Goal: Task Accomplishment & Management: Use online tool/utility

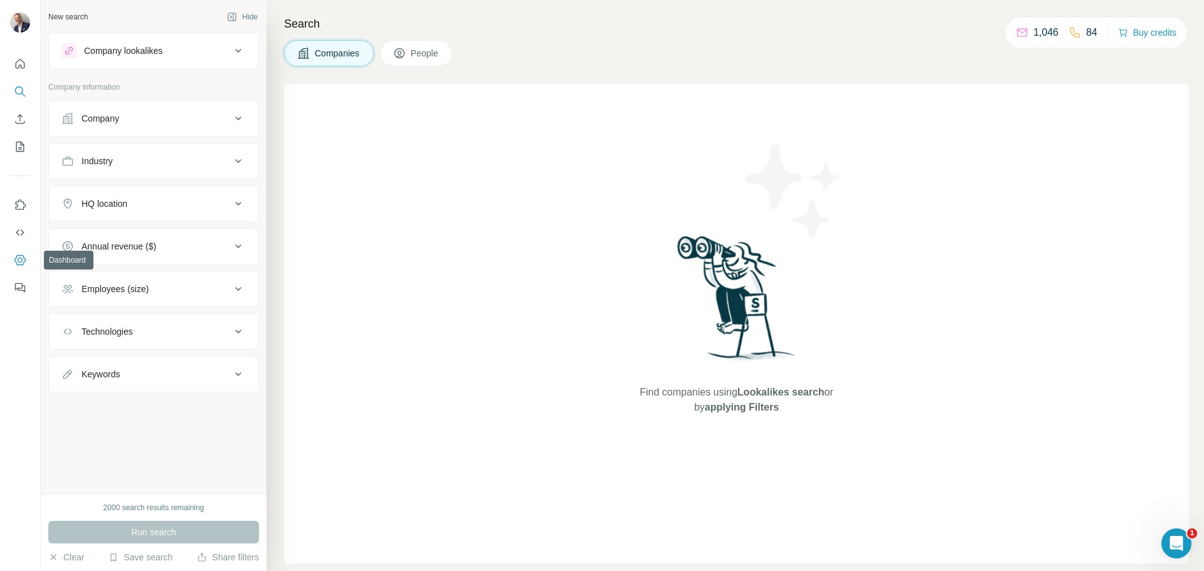
click at [20, 256] on icon "Dashboard" at bounding box center [19, 260] width 11 height 11
click at [18, 120] on icon "Enrich CSV" at bounding box center [20, 119] width 13 height 13
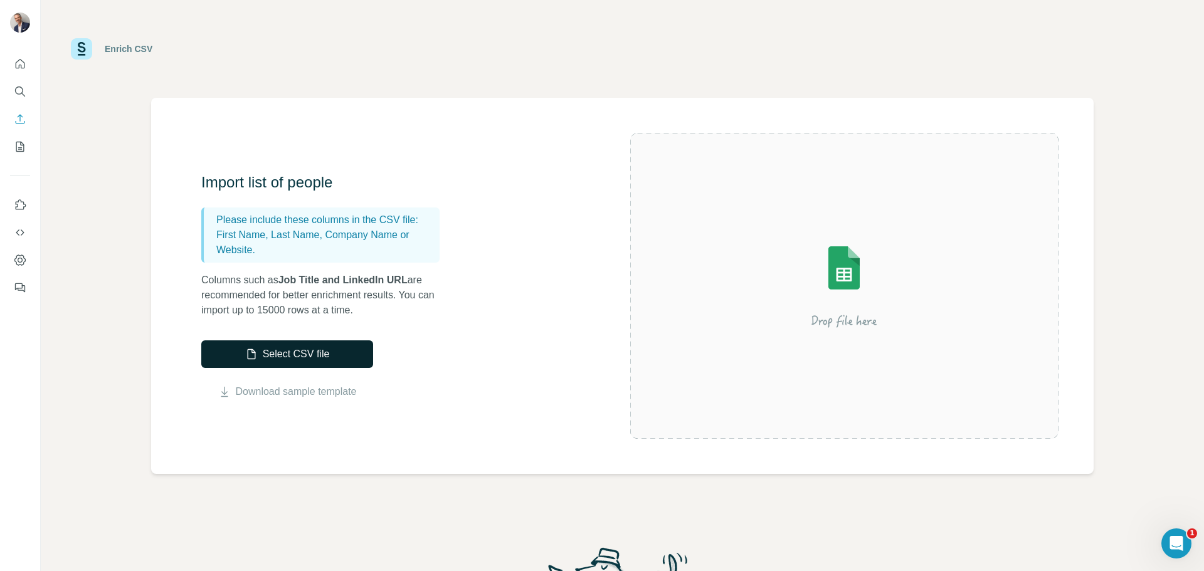
click at [276, 350] on button "Select CSV file" at bounding box center [287, 354] width 172 height 28
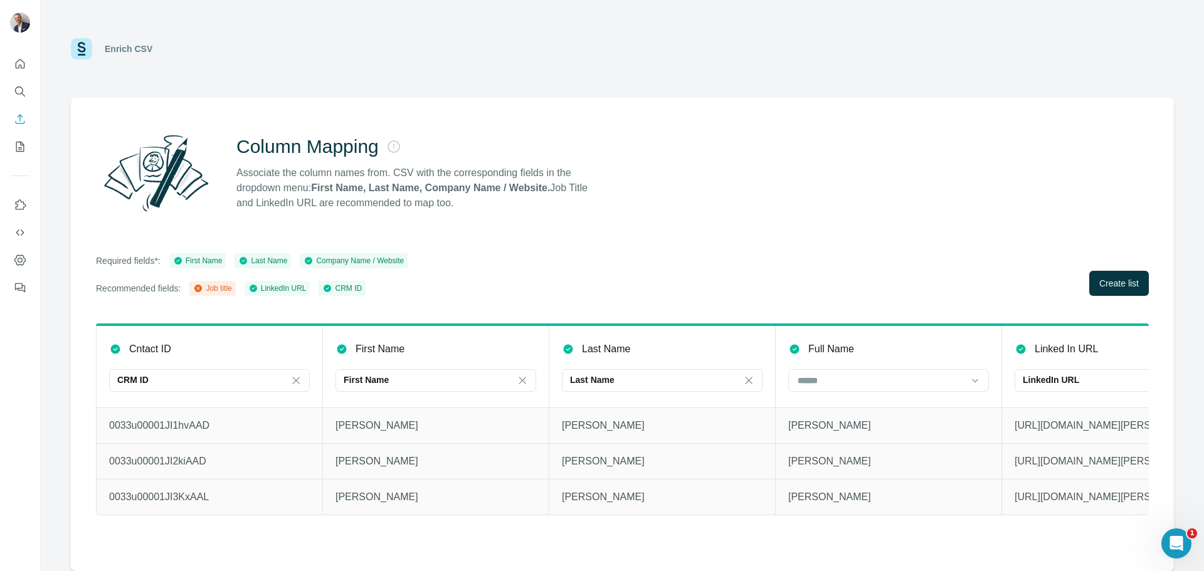
drag, startPoint x: 529, startPoint y: 525, endPoint x: 601, endPoint y: 525, distance: 72.7
click at [601, 525] on div "Cntact ID CRM ID First Name First Name Last Name Last Name Full Name Linked In …" at bounding box center [622, 431] width 1053 height 214
click at [1107, 279] on span "Create list" at bounding box center [1118, 283] width 39 height 13
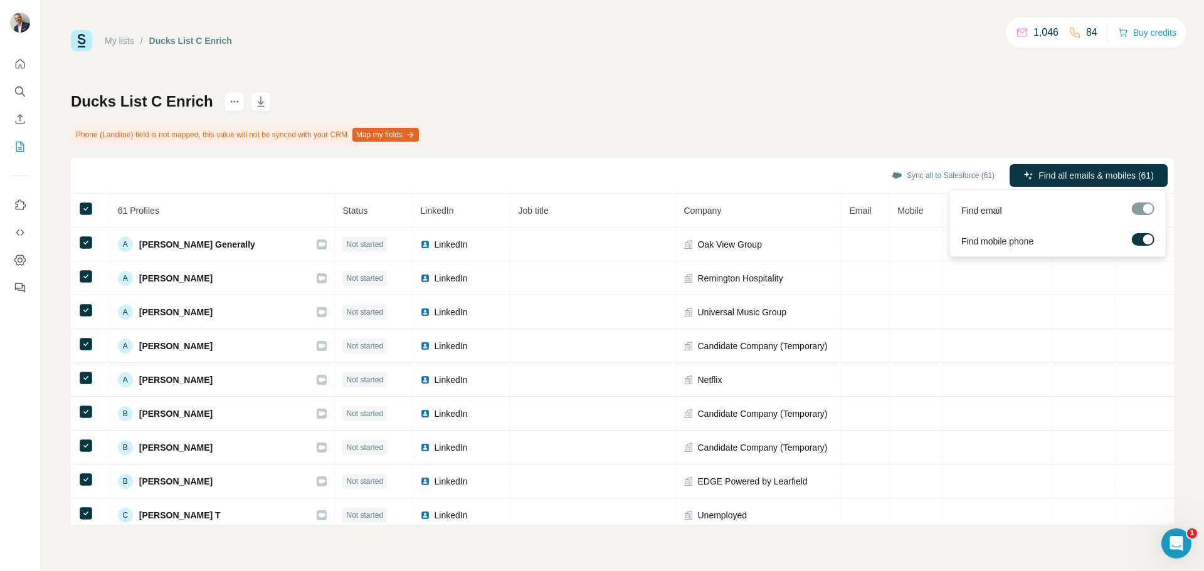
click at [1098, 171] on span "Find all emails & mobiles (61)" at bounding box center [1095, 175] width 115 height 13
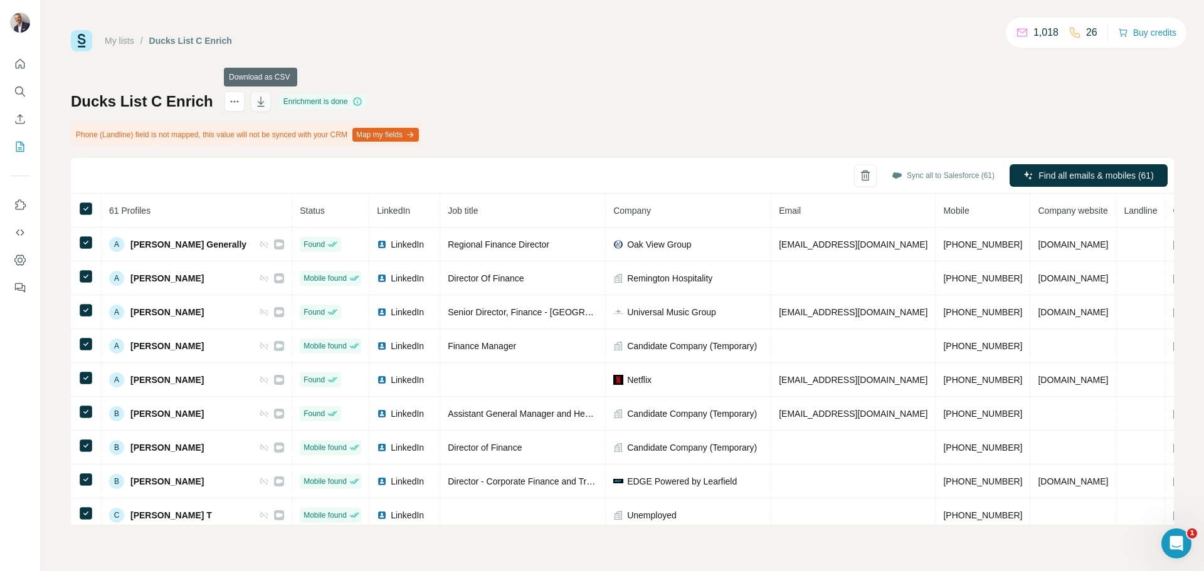
click at [260, 103] on icon "button" at bounding box center [261, 101] width 13 height 13
